Goal: Check status: Check status

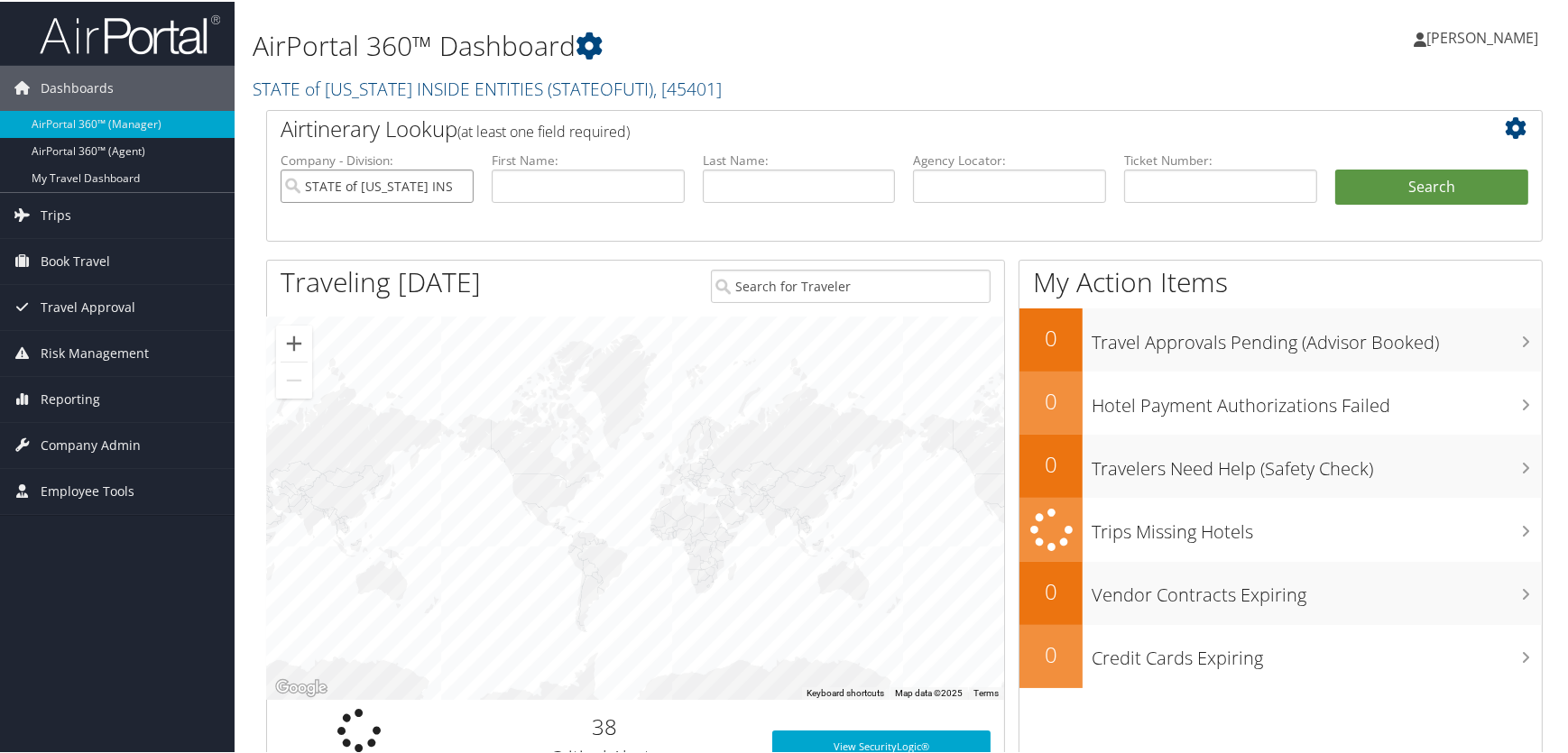
click at [457, 184] on input "STATE of [US_STATE] INSIDE ENTITIES" at bounding box center [377, 184] width 193 height 33
drag, startPoint x: 779, startPoint y: 177, endPoint x: 758, endPoint y: 182, distance: 21.6
click at [774, 179] on input "text" at bounding box center [799, 184] width 193 height 33
type input "[PERSON_NAME]"
click at [552, 177] on input "text" at bounding box center [588, 184] width 193 height 33
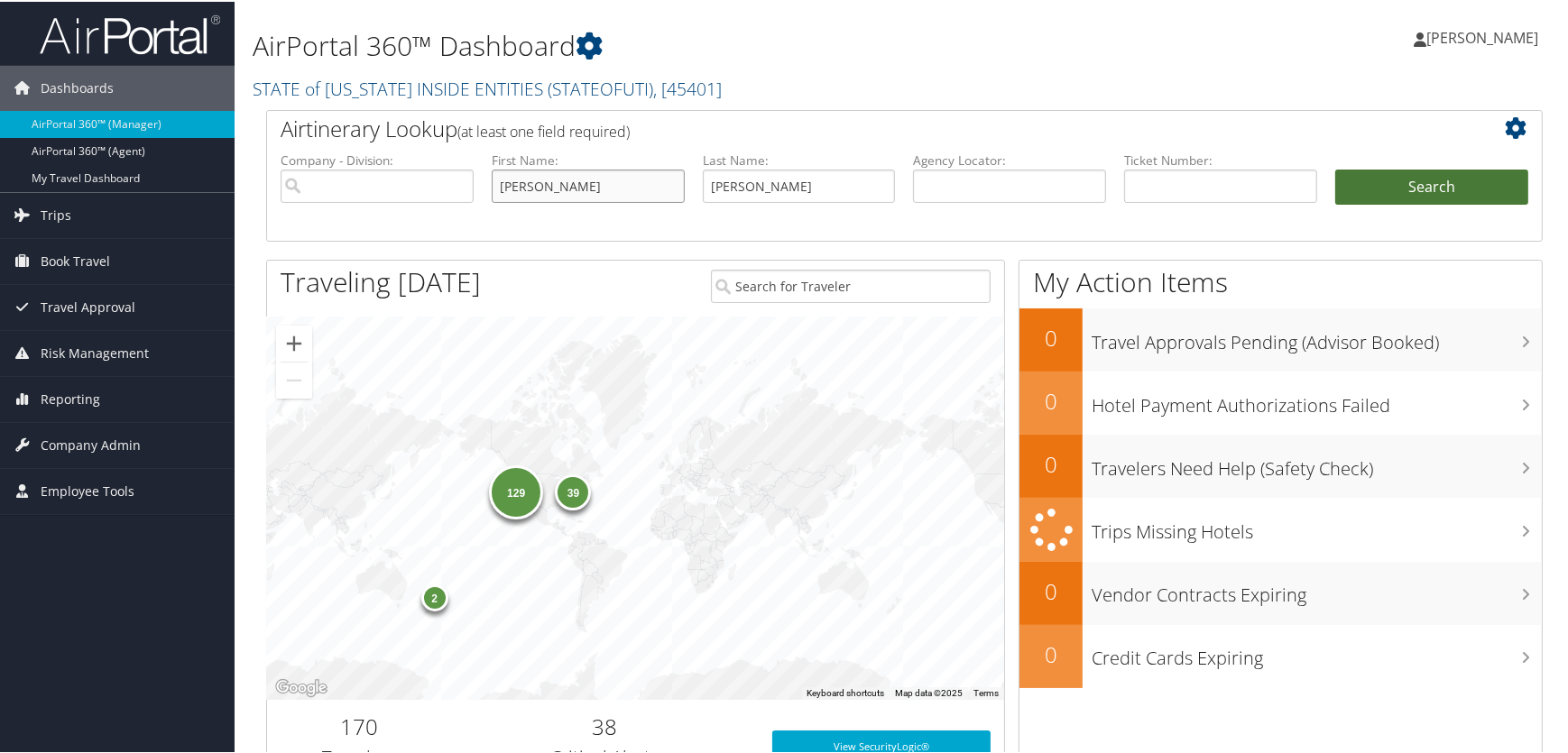
type input "[PERSON_NAME]"
click at [1444, 181] on button "Search" at bounding box center [1432, 185] width 193 height 36
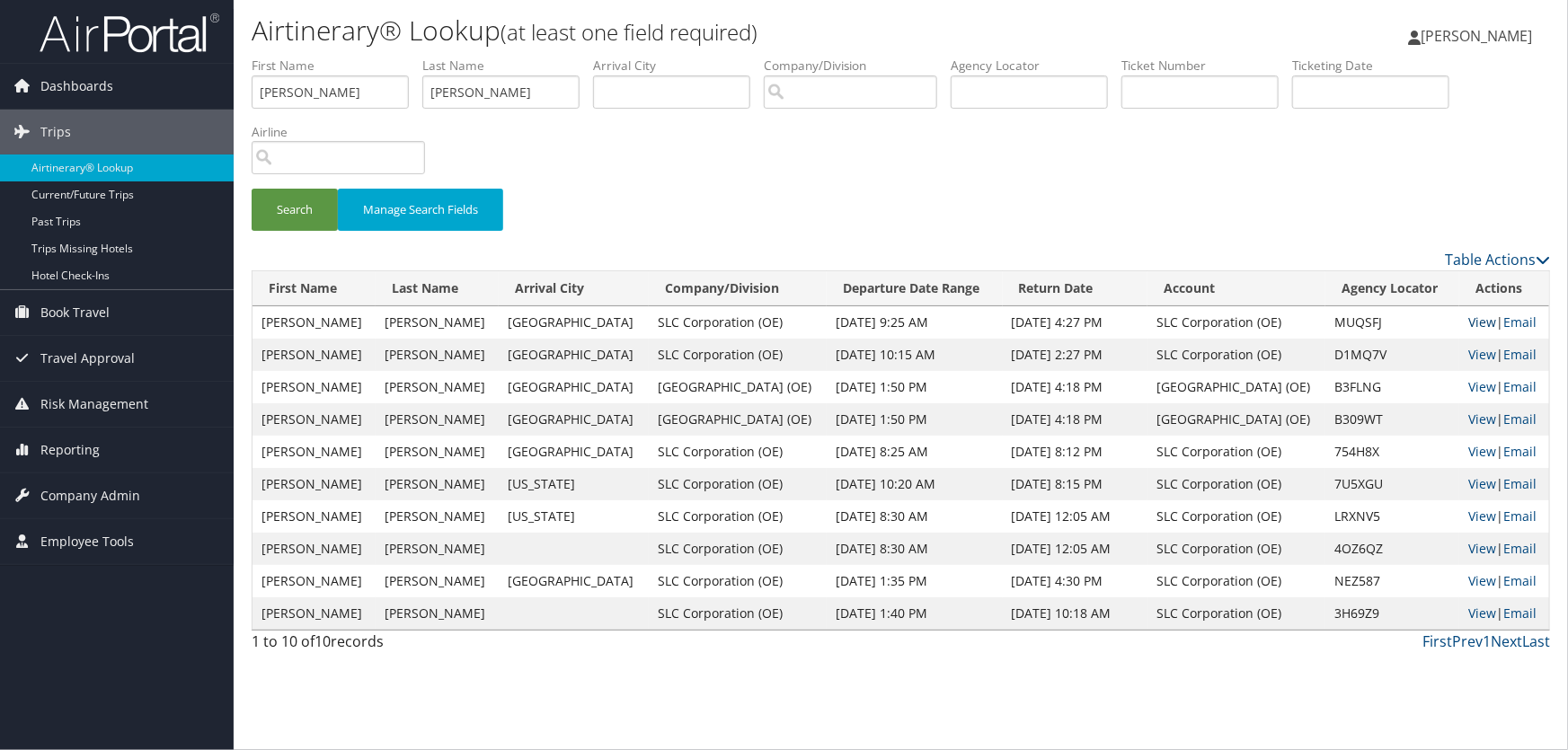
click at [1469, 321] on link "View" at bounding box center [1482, 322] width 28 height 17
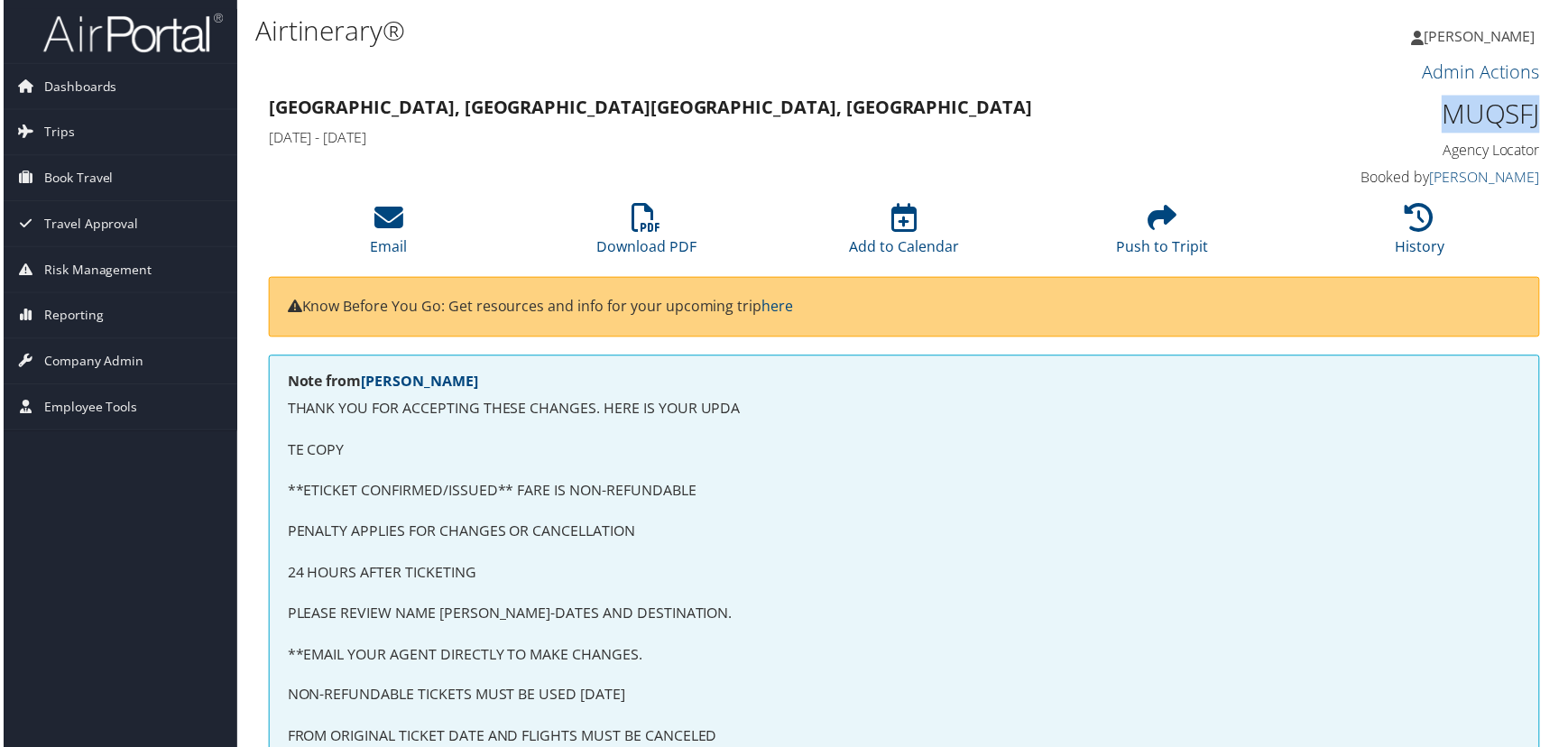
drag, startPoint x: 1436, startPoint y: 114, endPoint x: 1522, endPoint y: 119, distance: 86.1
click at [1534, 119] on h1 "MUQSFJ" at bounding box center [1393, 114] width 298 height 38
copy h1 "MUQSFJ"
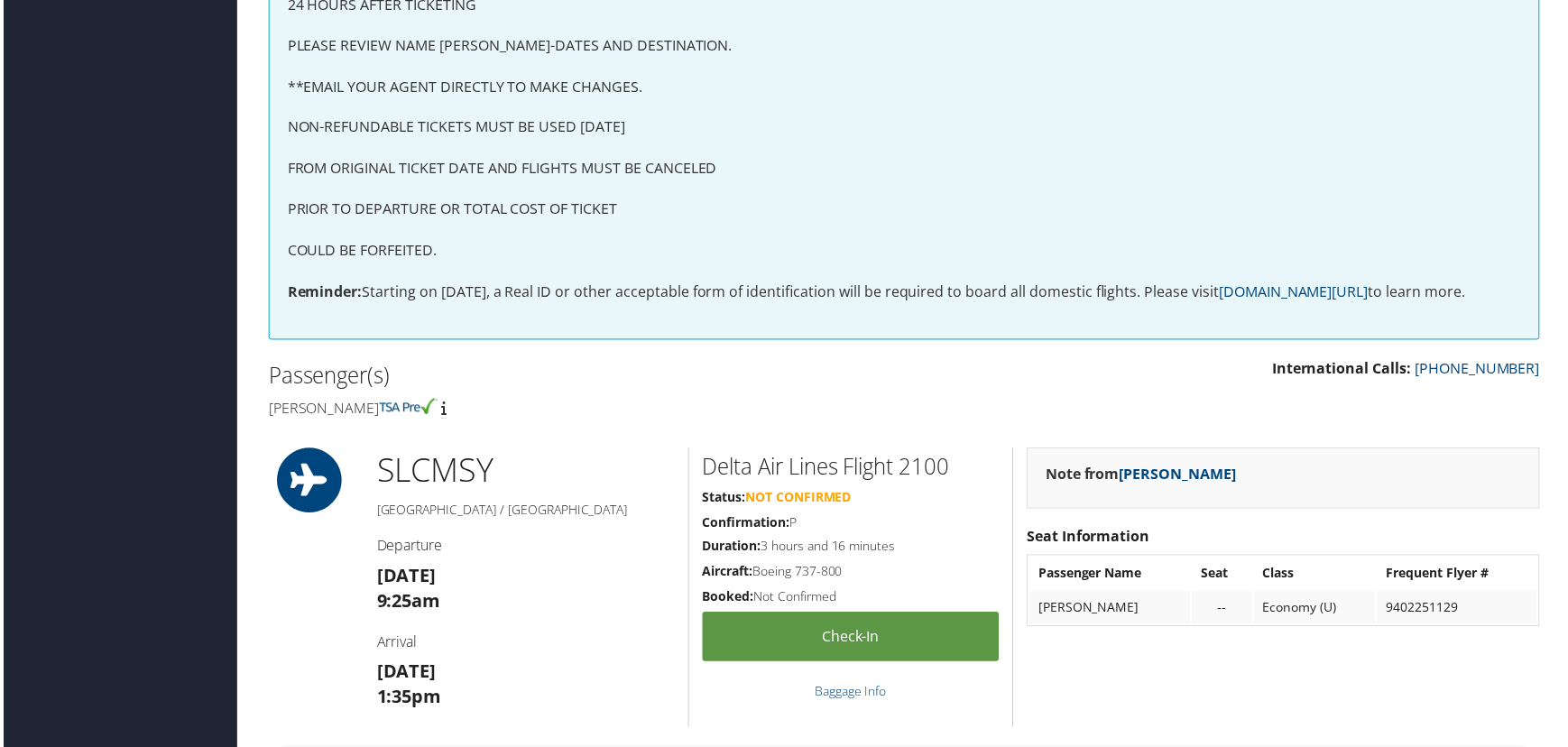
scroll to position [574, 0]
